Goal: Find contact information: Find contact information

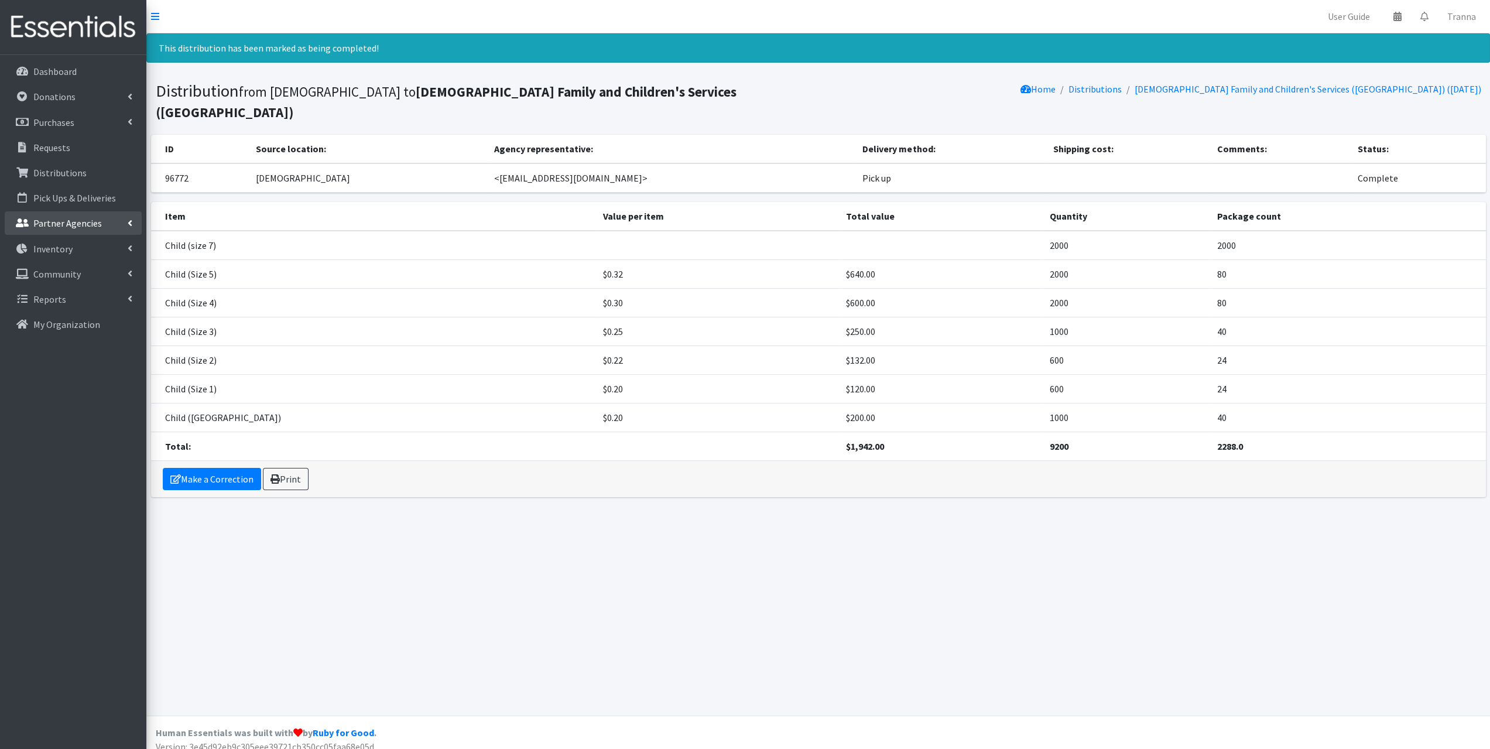
click at [61, 223] on p "Partner Agencies" at bounding box center [67, 223] width 69 height 12
click at [57, 253] on link "All Partners" at bounding box center [73, 248] width 137 height 23
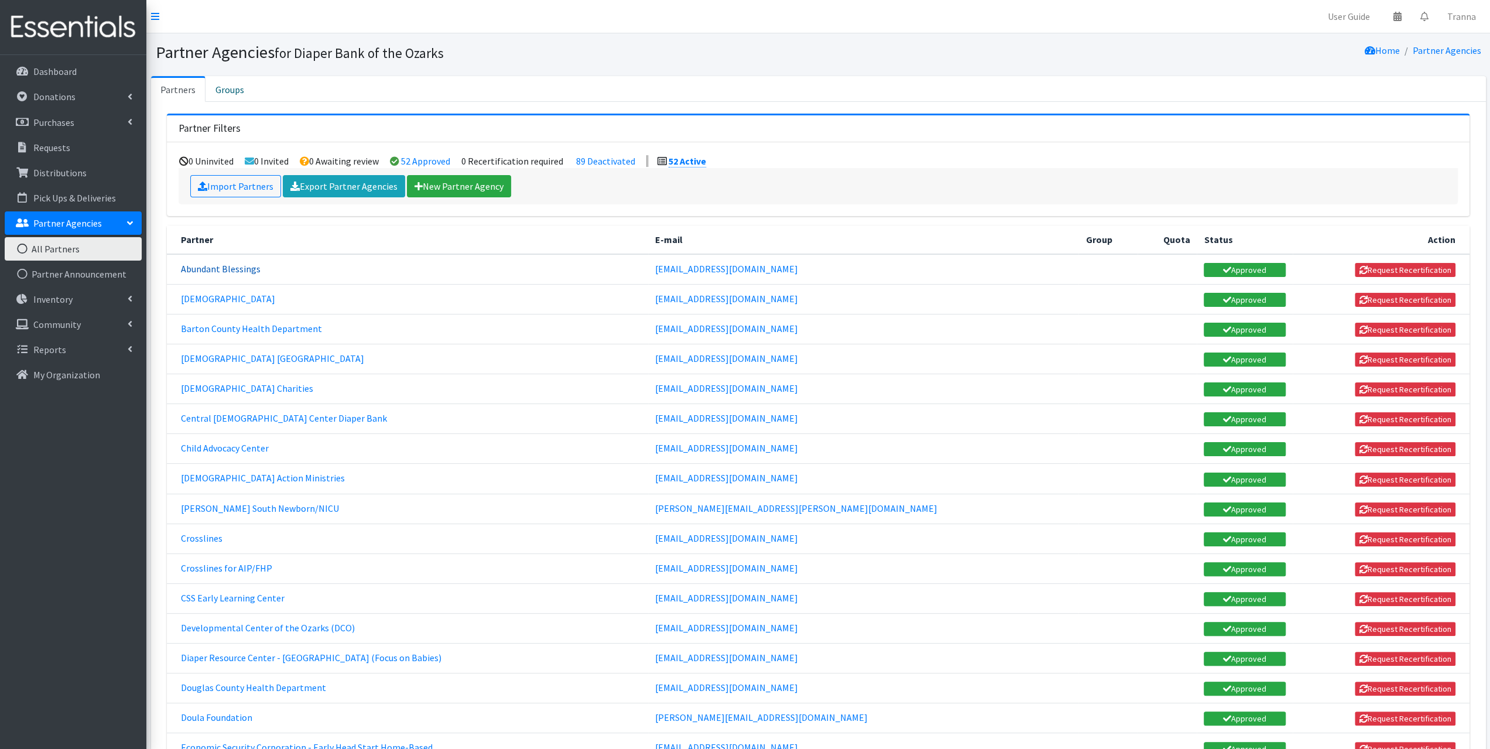
click at [218, 268] on link "Abundant Blessings" at bounding box center [221, 269] width 80 height 12
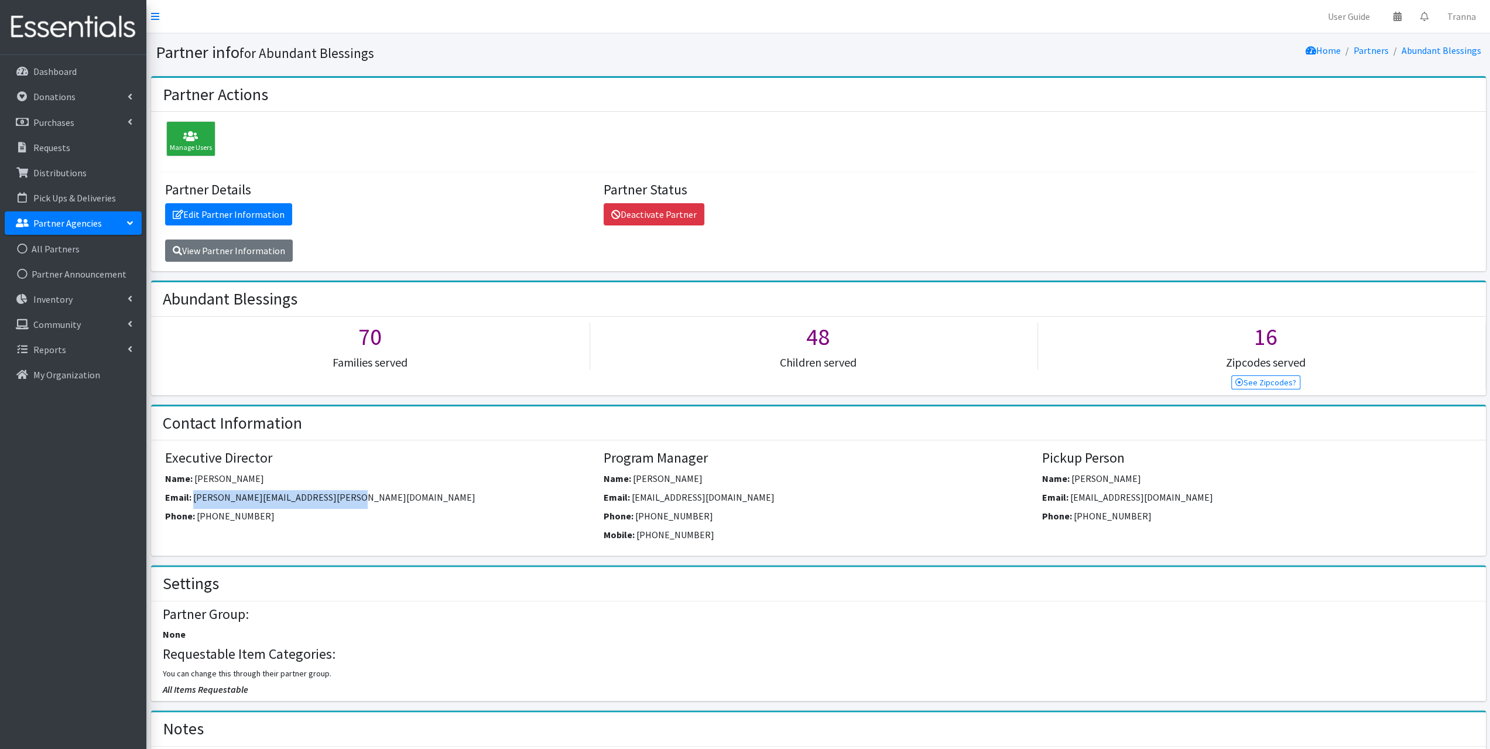
drag, startPoint x: 356, startPoint y: 498, endPoint x: 193, endPoint y: 501, distance: 162.8
click at [193, 501] on div "Email: [PERSON_NAME][EMAIL_ADDRESS][PERSON_NAME][DOMAIN_NAME]" at bounding box center [380, 499] width 430 height 19
copy span "[PERSON_NAME][EMAIL_ADDRESS][PERSON_NAME][DOMAIN_NAME]"
